Goal: Find specific page/section: Find specific page/section

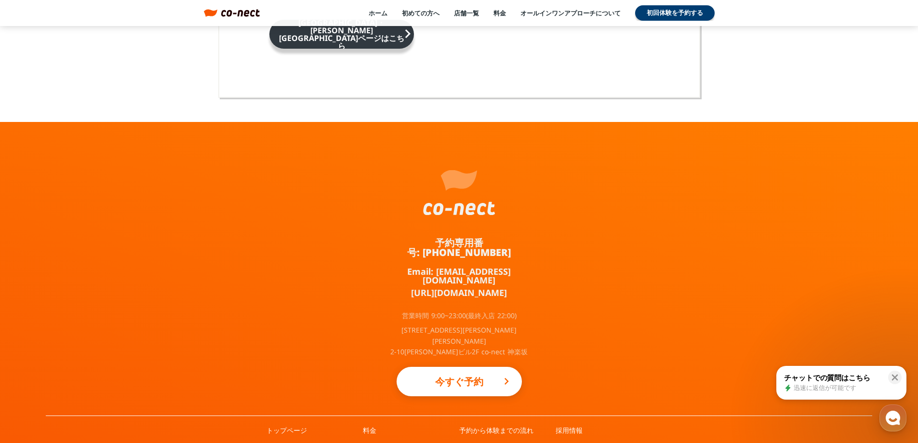
scroll to position [6249, 0]
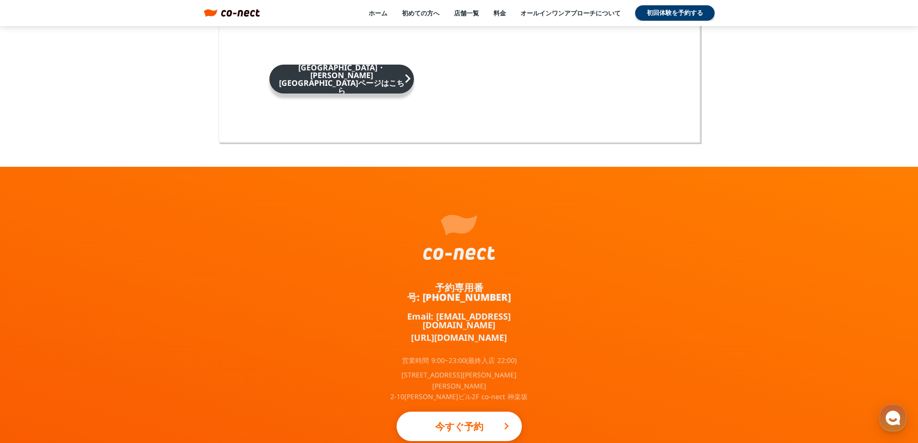
scroll to position [6249, 0]
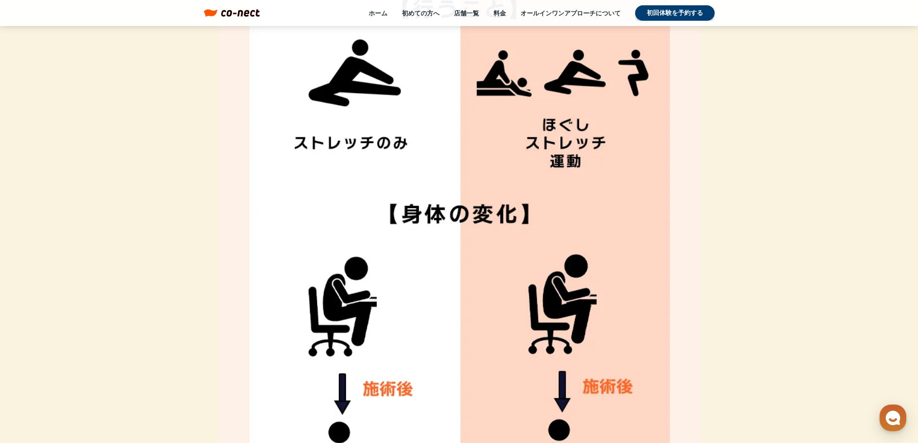
scroll to position [6249, 0]
